Goal: Information Seeking & Learning: Learn about a topic

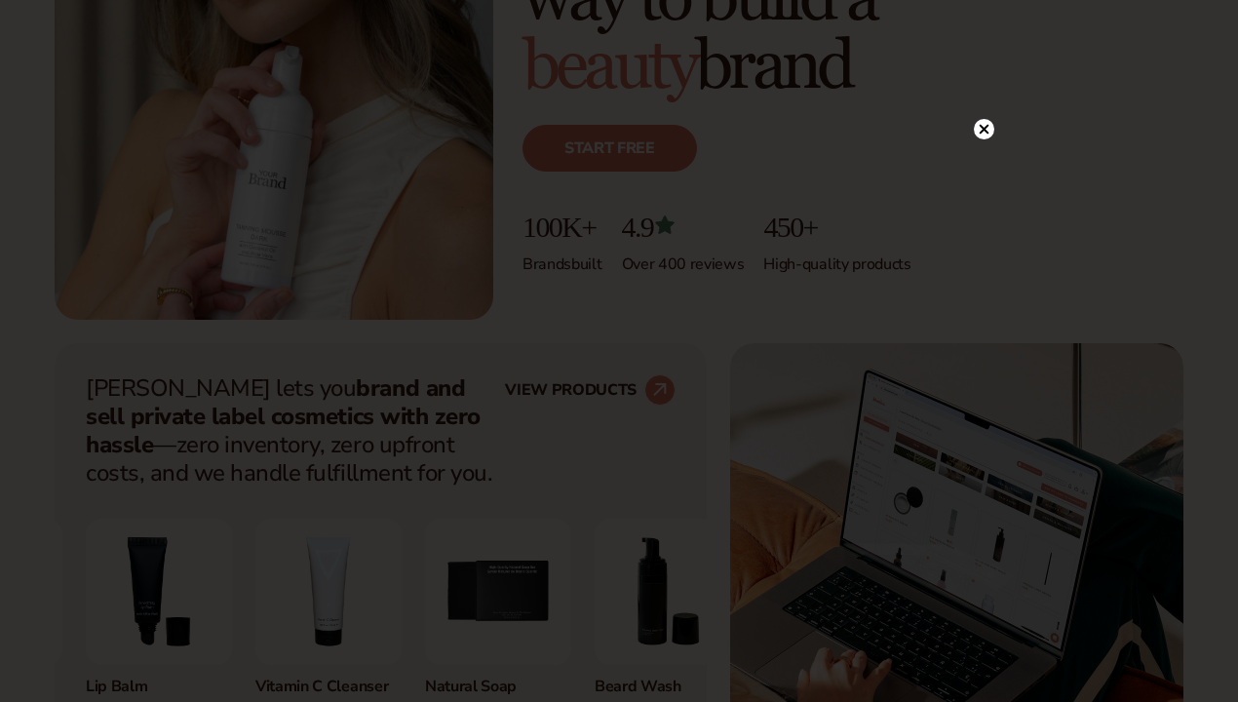
scroll to position [563, 0]
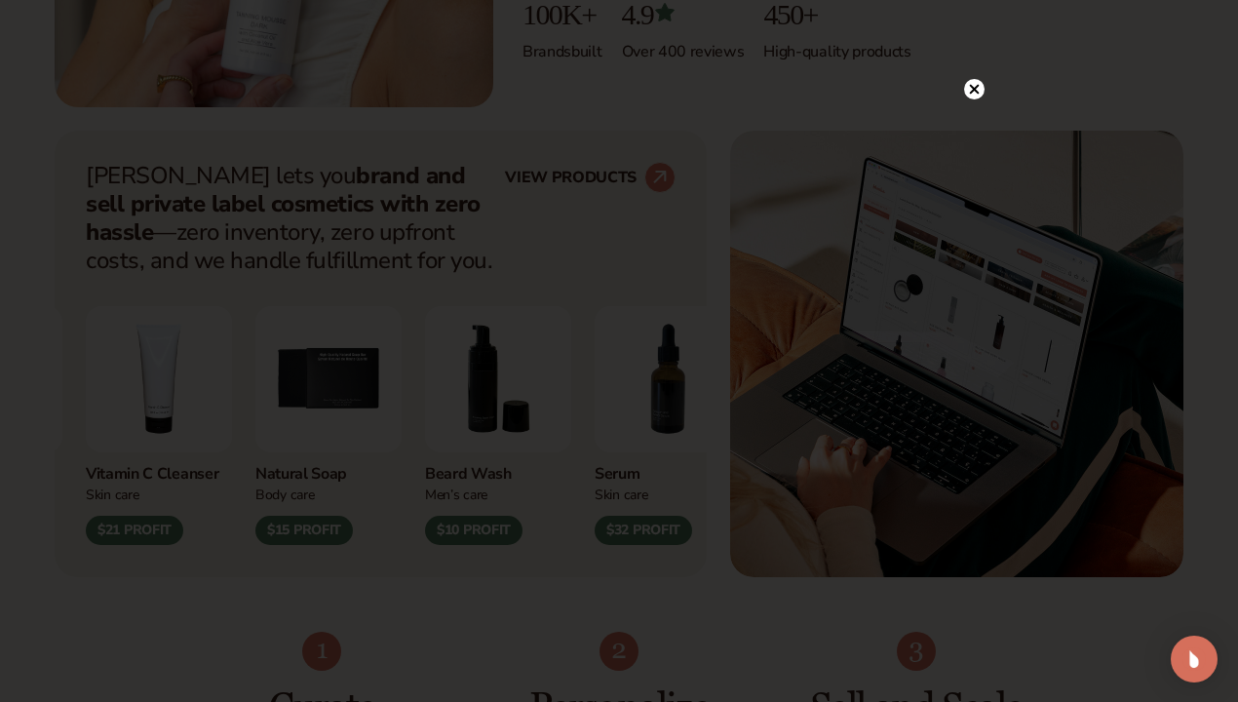
click at [964, 86] on icon at bounding box center [974, 89] width 20 height 20
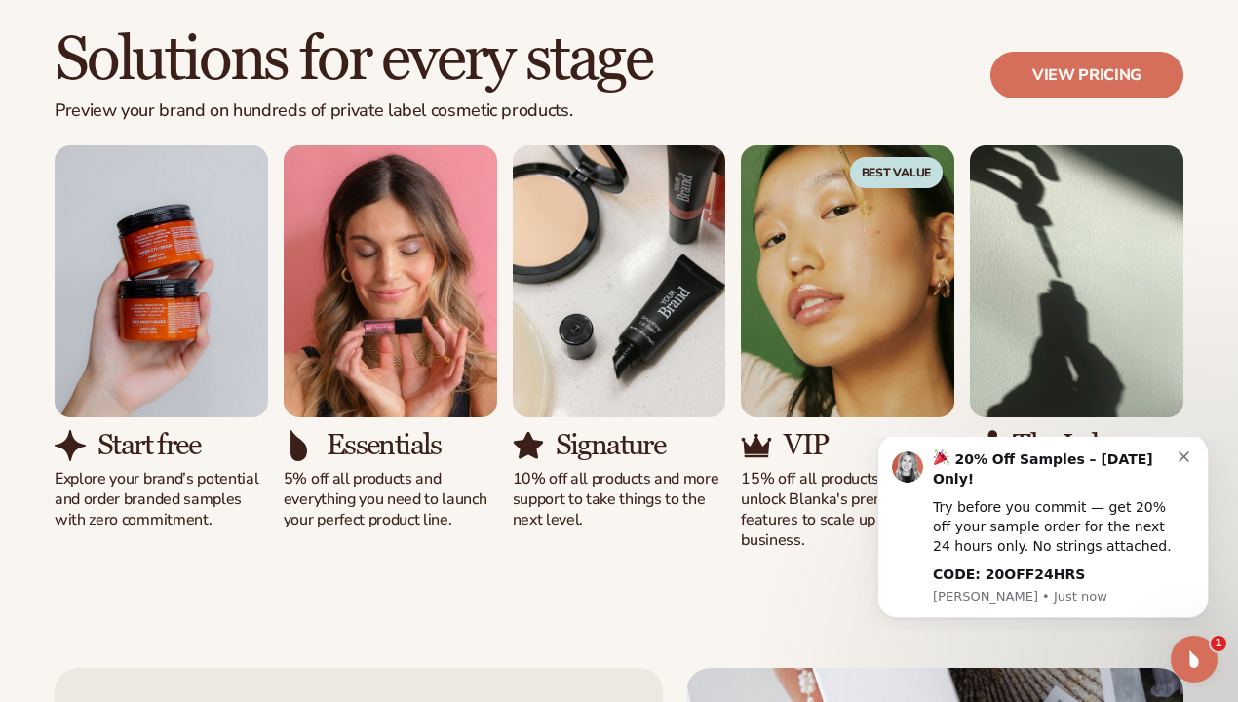
scroll to position [1733, 0]
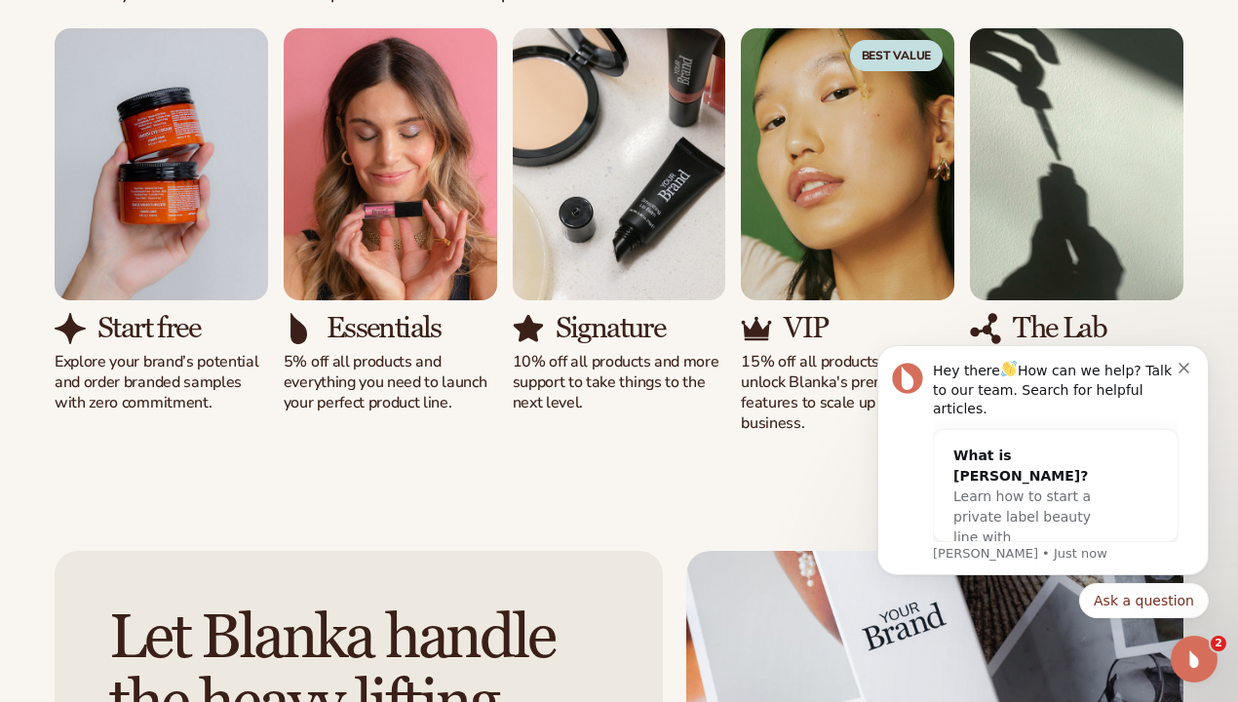
click at [1189, 368] on button "Dismiss notification" at bounding box center [1186, 366] width 16 height 16
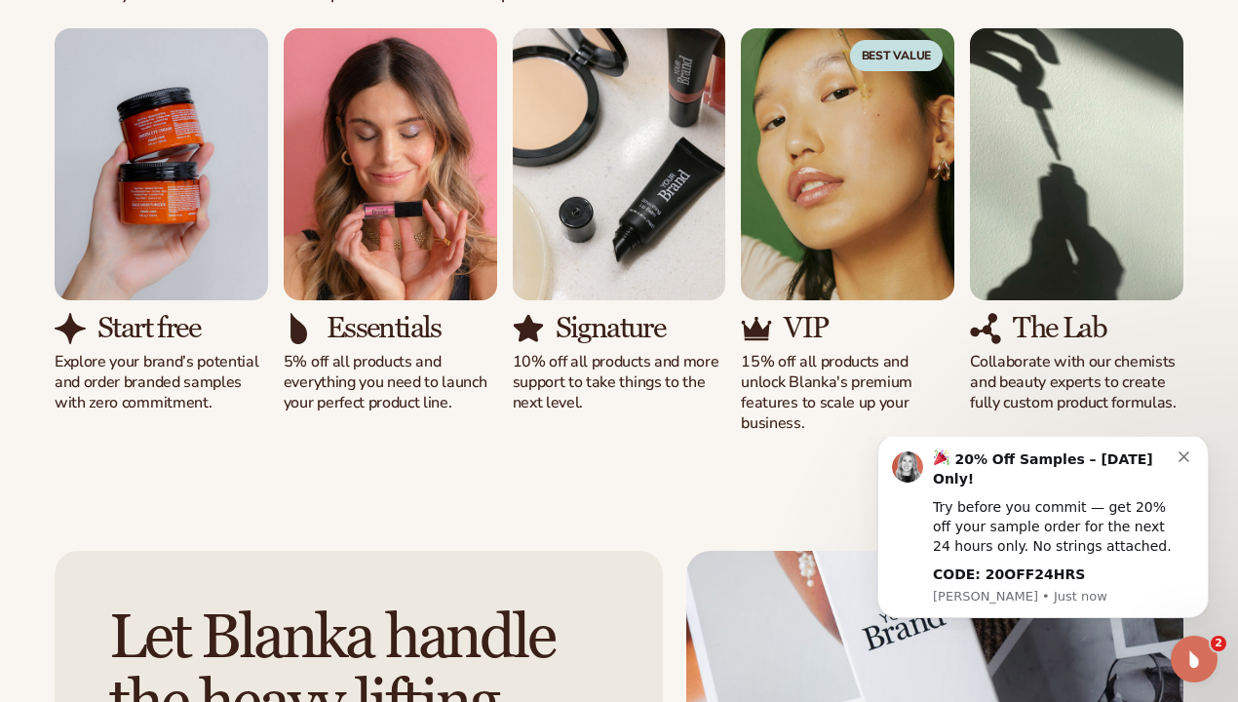
click at [1189, 462] on button "Dismiss notification" at bounding box center [1186, 454] width 16 height 16
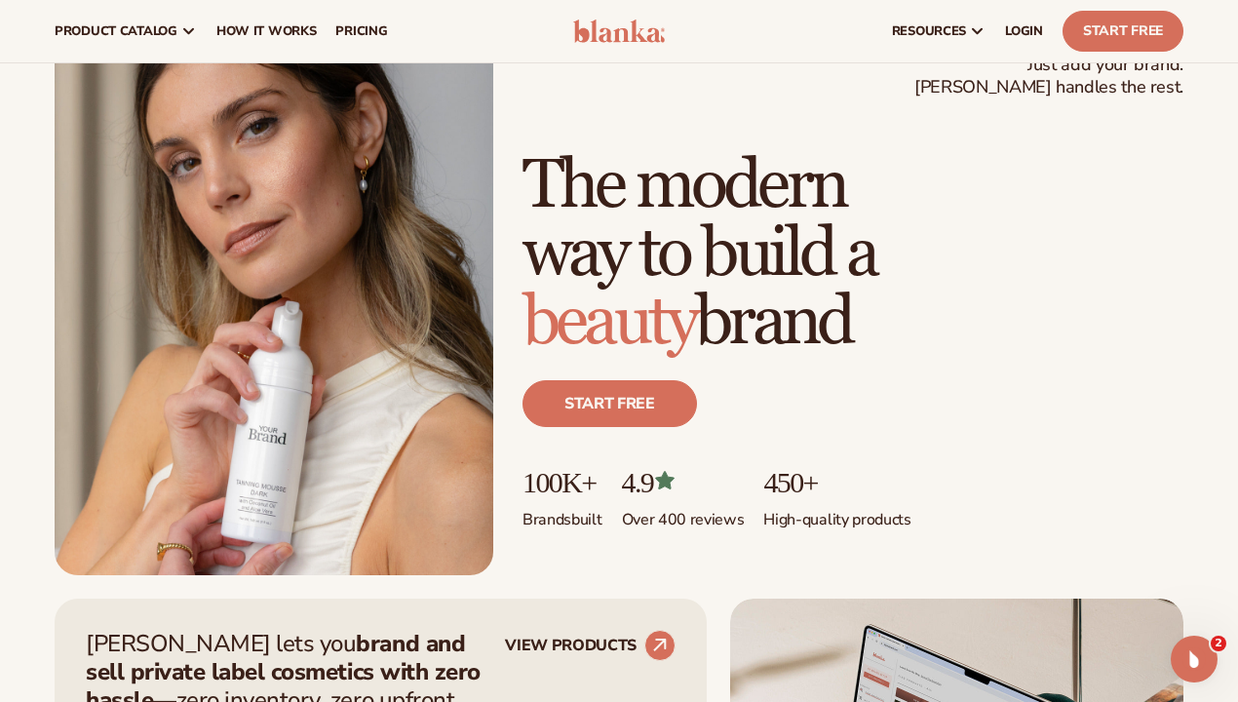
scroll to position [0, 0]
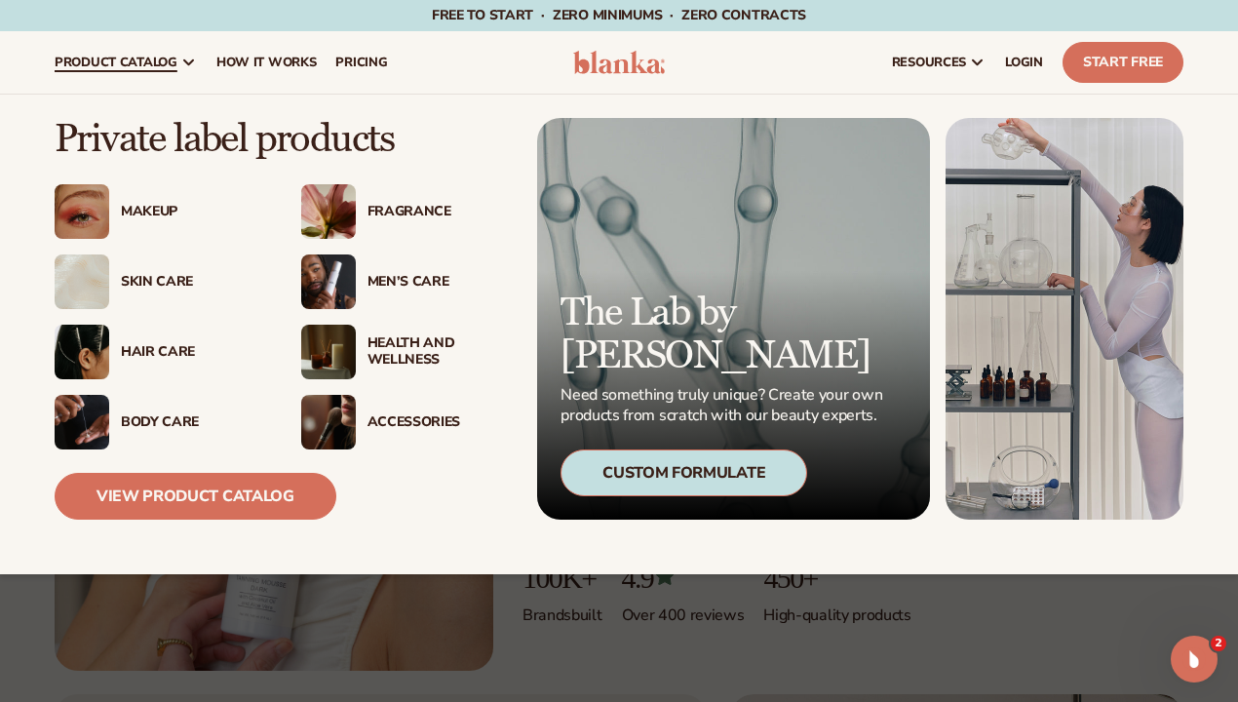
click at [157, 485] on link "View Product Catalog" at bounding box center [196, 496] width 282 height 47
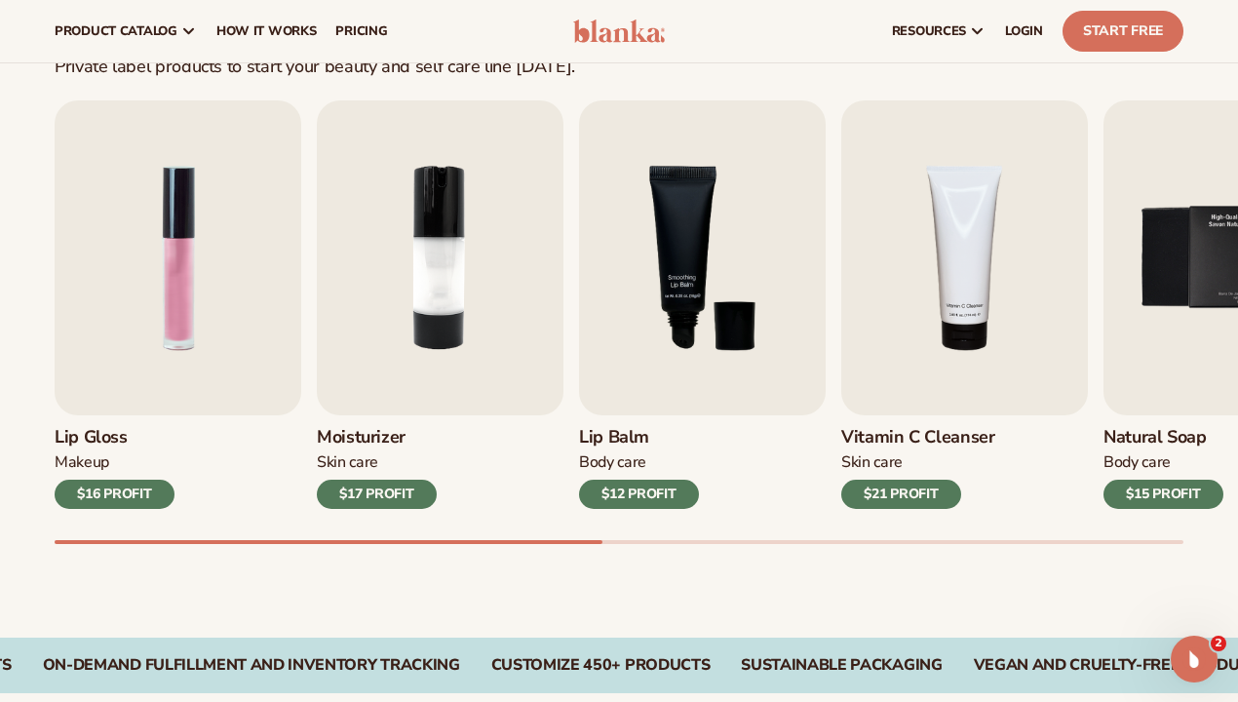
scroll to position [468, 0]
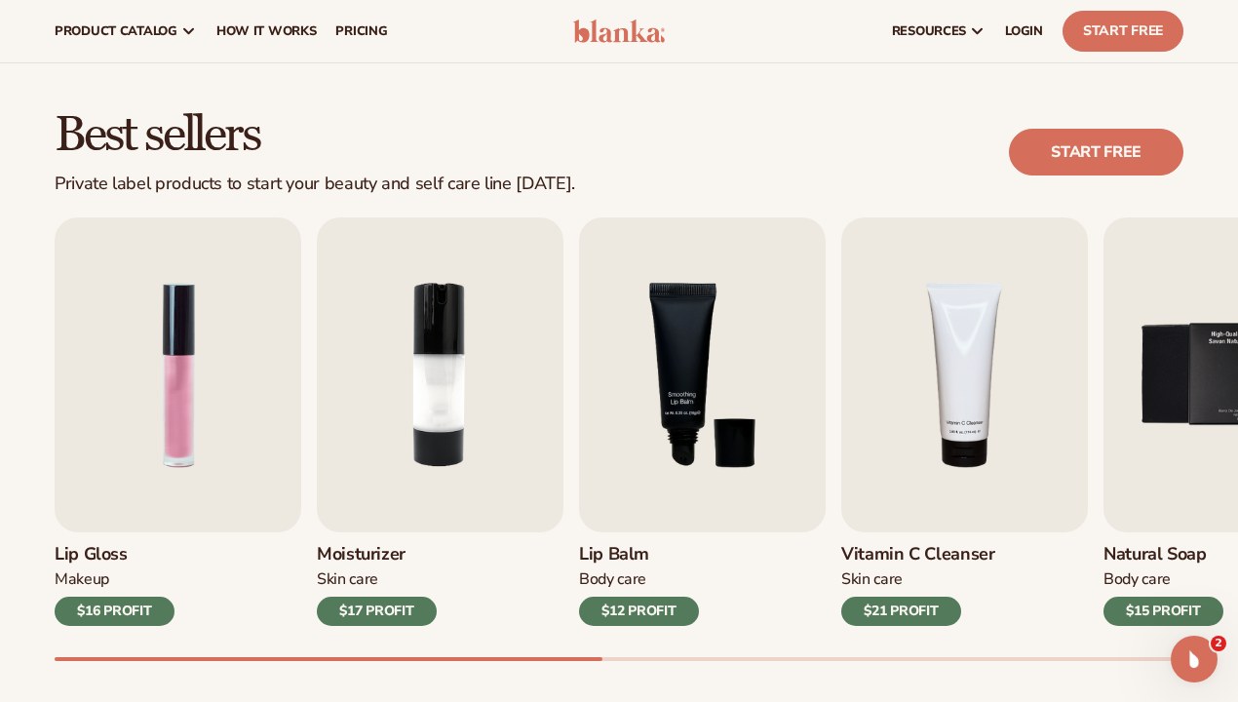
click at [380, 275] on img "2 / 9" at bounding box center [440, 374] width 247 height 315
click at [380, 279] on img "2 / 9" at bounding box center [440, 374] width 247 height 315
click at [380, 614] on div "$17 PROFIT" at bounding box center [377, 610] width 120 height 29
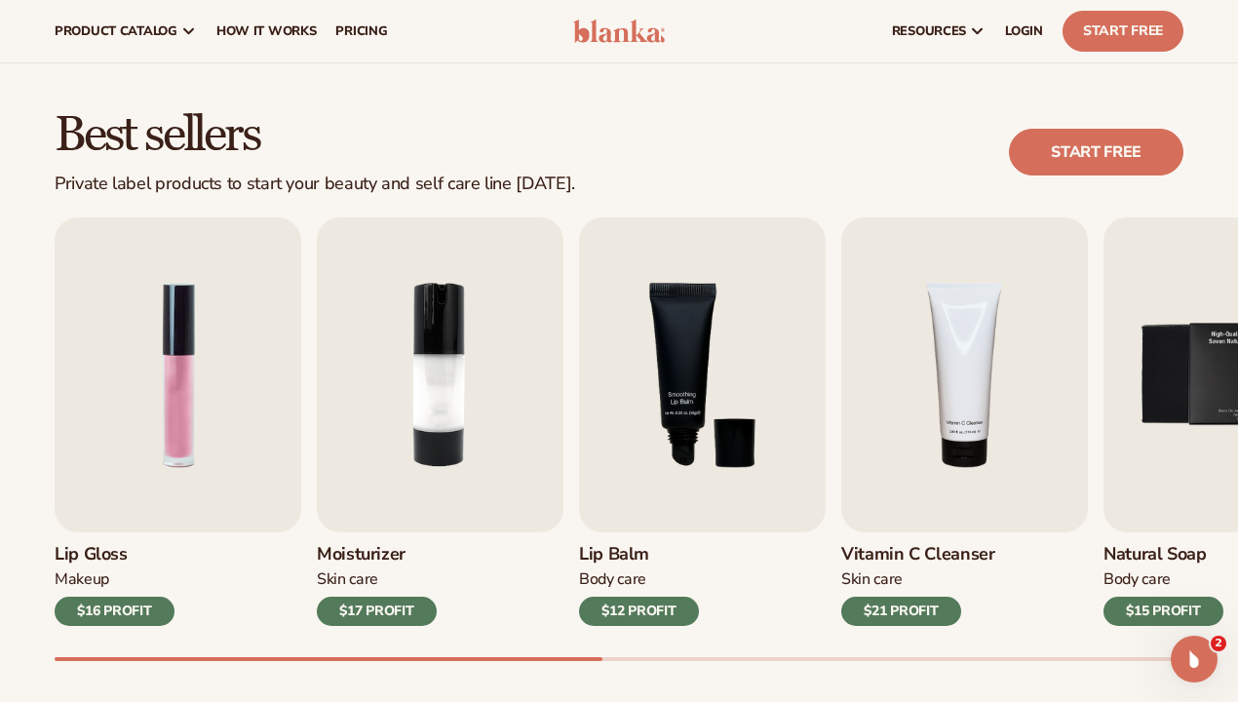
click at [380, 614] on div "$17 PROFIT" at bounding box center [377, 610] width 120 height 29
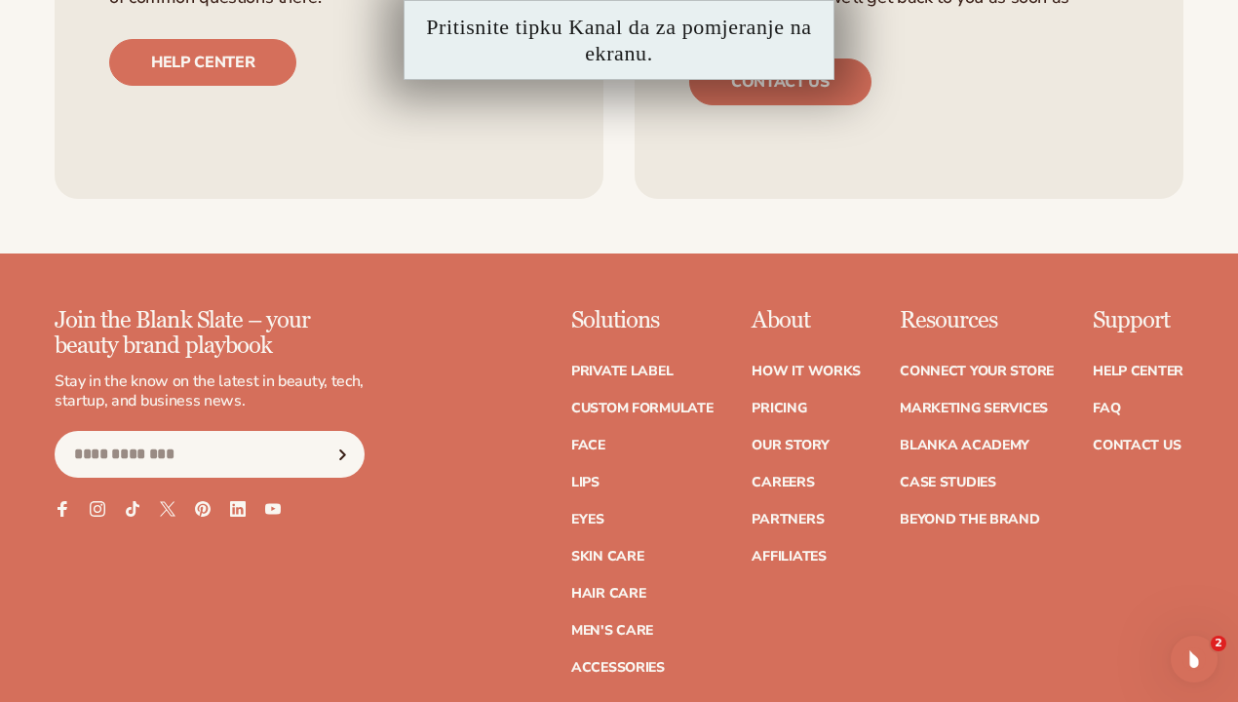
scroll to position [3274, 0]
